Goal: Information Seeking & Learning: Learn about a topic

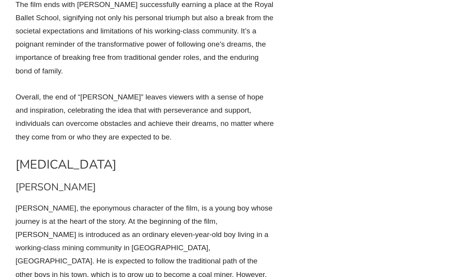
scroll to position [2407, 0]
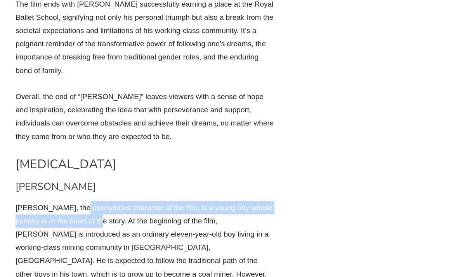
click at [104, 201] on p "[PERSON_NAME], the eponymous character of the film, is a young boy whose journe…" at bounding box center [146, 254] width 260 height 106
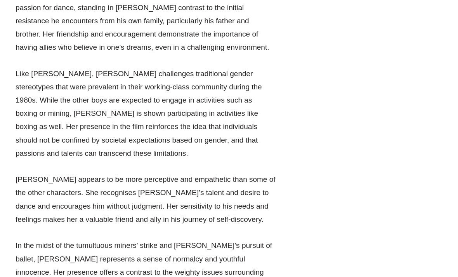
scroll to position [5675, 0]
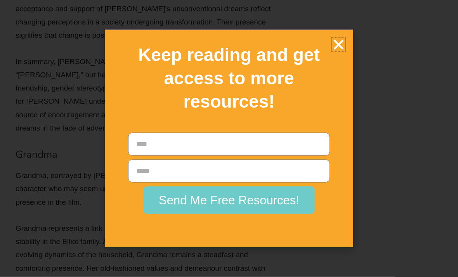
click at [344, 51] on icon "Close" at bounding box center [339, 45] width 14 height 14
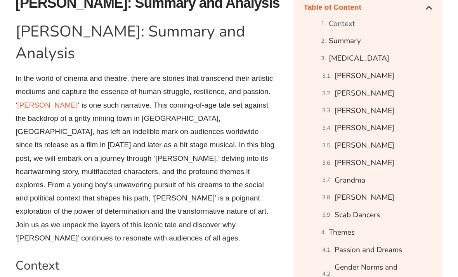
scroll to position [445, 0]
click at [356, 140] on link "[PERSON_NAME]" at bounding box center [365, 146] width 60 height 14
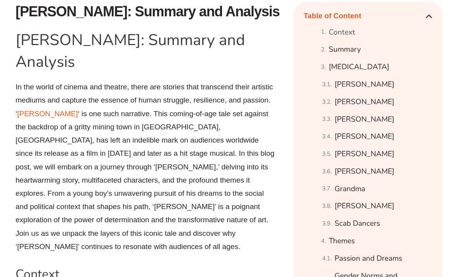
scroll to position [438, 0]
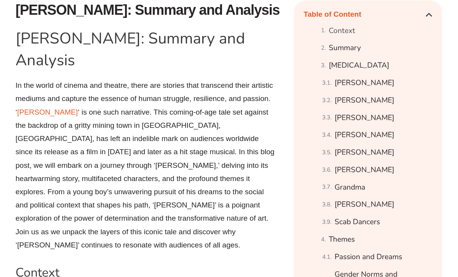
click at [347, 219] on link "Scab Dancers" at bounding box center [357, 222] width 45 height 14
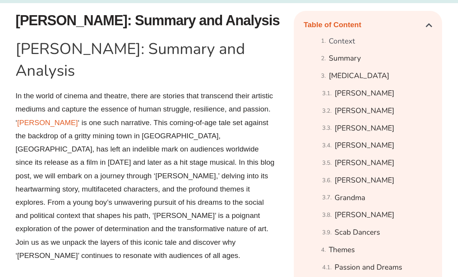
scroll to position [429, 0]
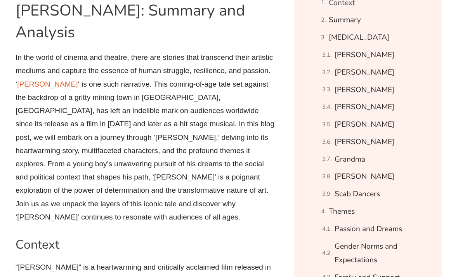
scroll to position [466, 0]
